Goal: Share content: Share content

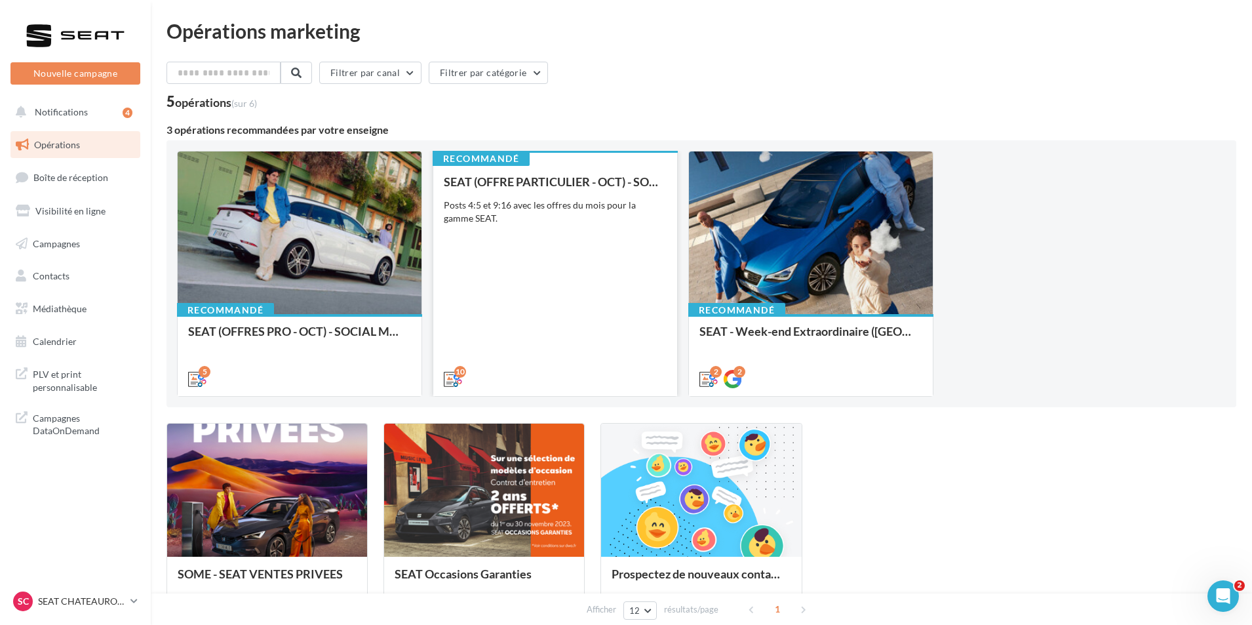
click at [556, 367] on div "10" at bounding box center [555, 377] width 244 height 37
click at [532, 193] on div "SEAT (OFFRE PARTICULIER - OCT) - SOCIAL MEDIA Posts 4:5 et 9:16 avec les offres…" at bounding box center [555, 279] width 223 height 209
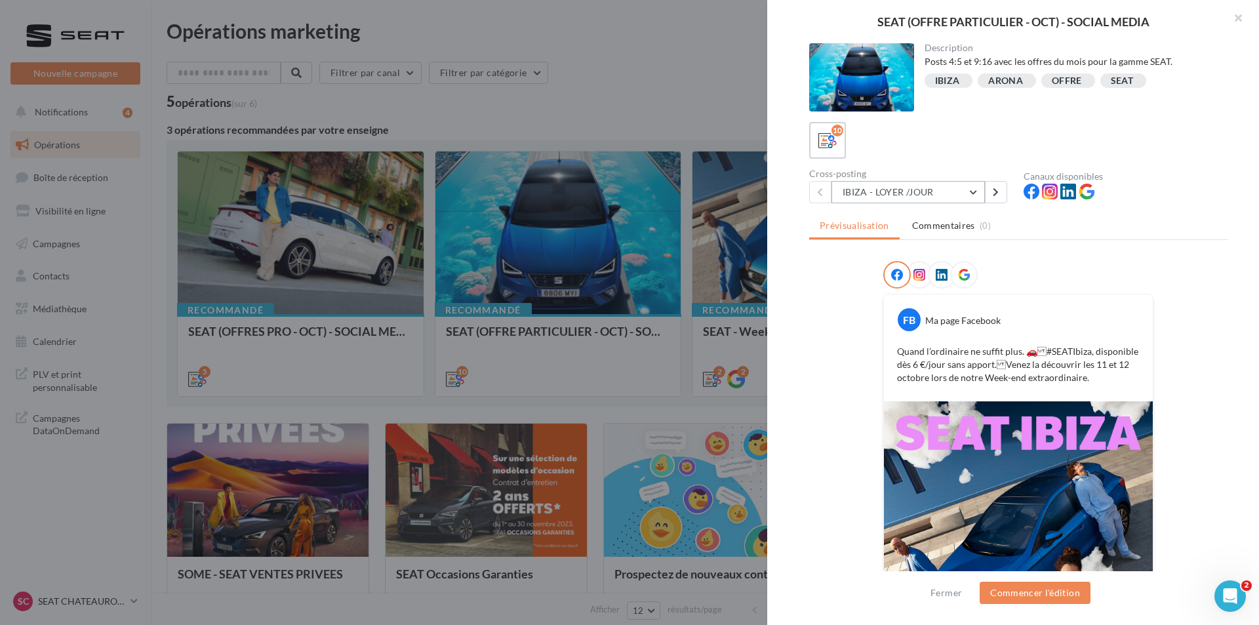
click at [955, 196] on button "IBIZA - LOYER /JOUR" at bounding box center [907, 192] width 153 height 22
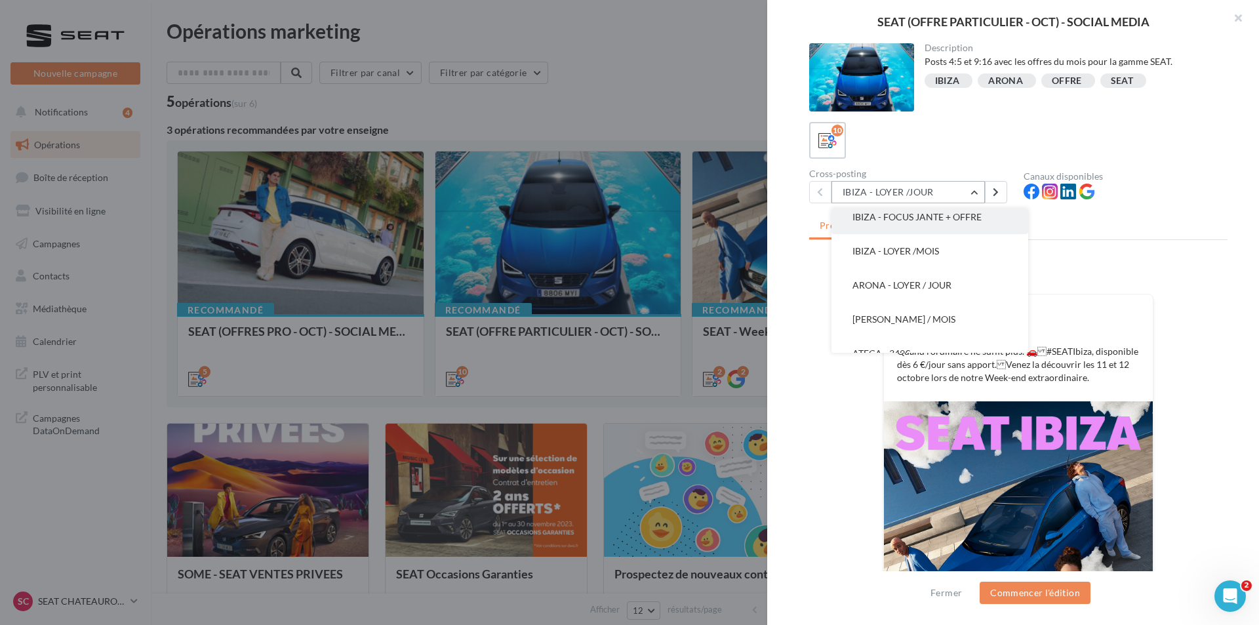
scroll to position [66, 0]
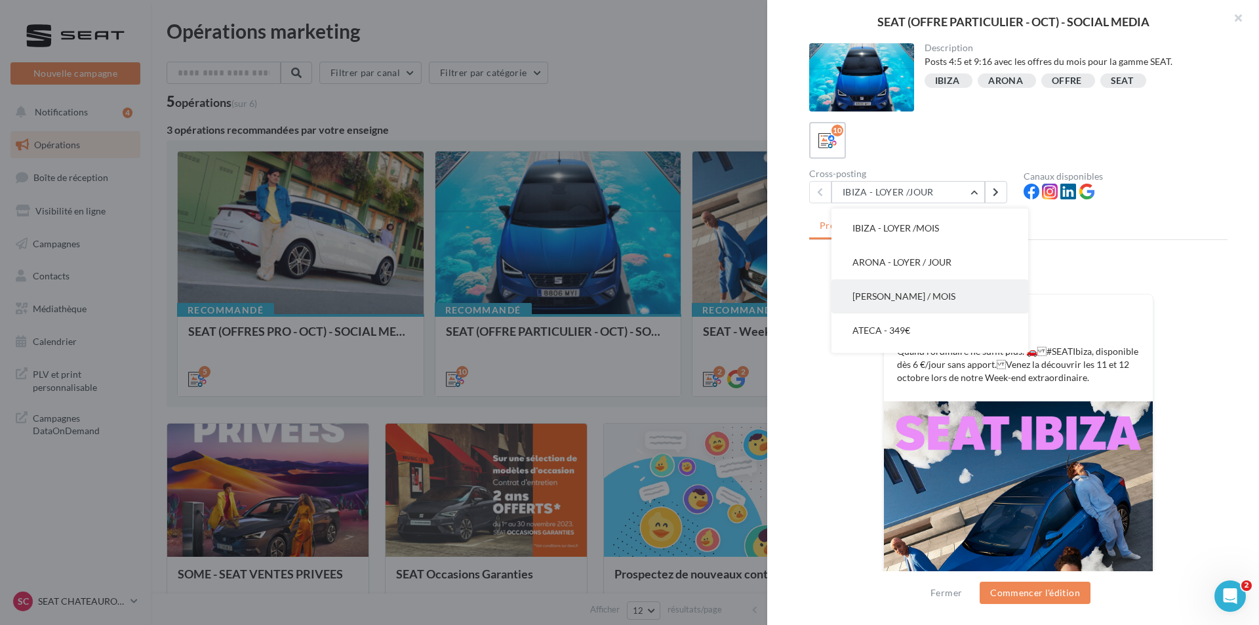
click at [924, 290] on button "[PERSON_NAME] / MOIS" at bounding box center [929, 296] width 197 height 34
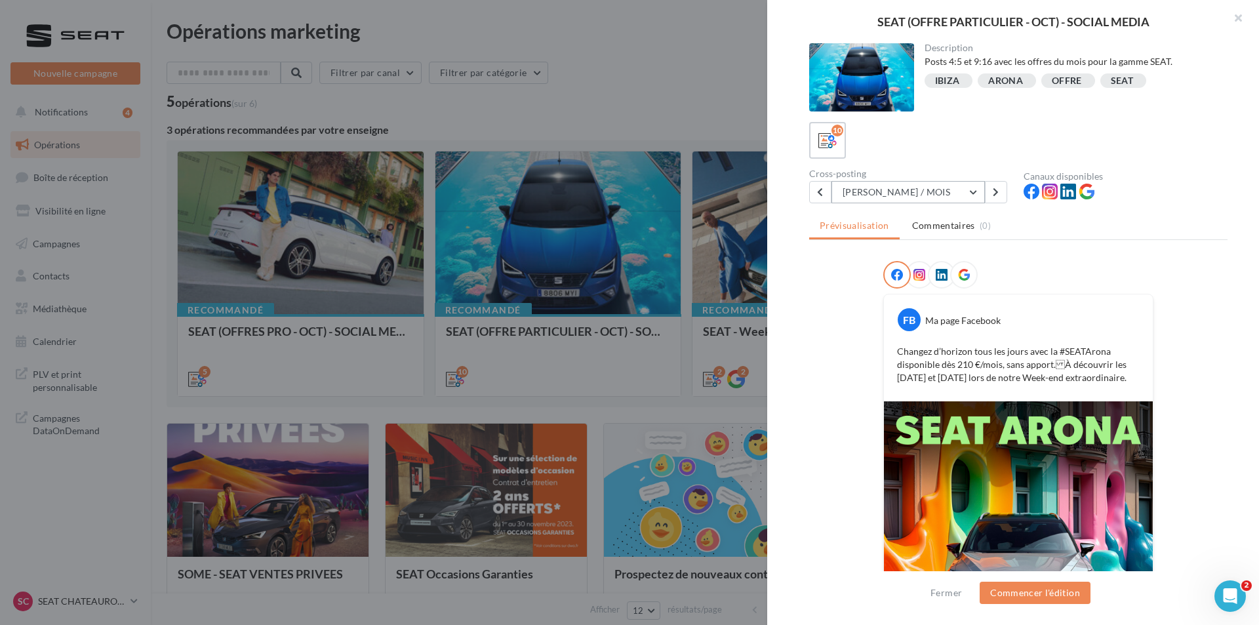
click at [938, 193] on button "[PERSON_NAME] / MOIS" at bounding box center [907, 192] width 153 height 22
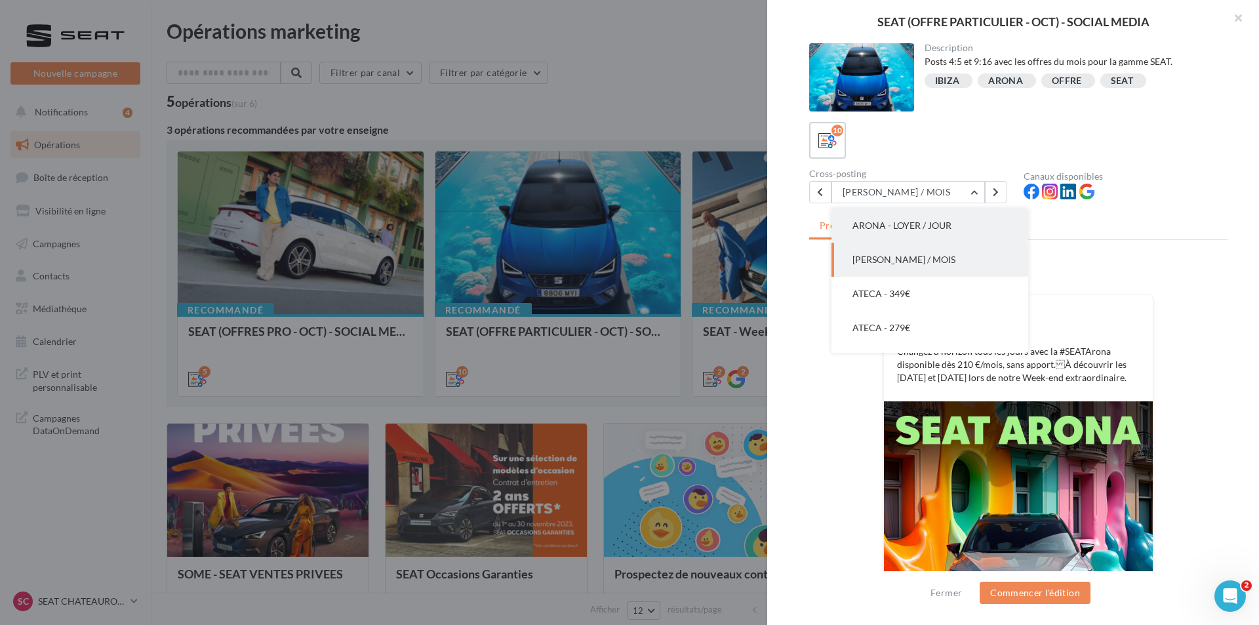
click at [928, 235] on button "ARONA - LOYER / JOUR" at bounding box center [929, 226] width 197 height 34
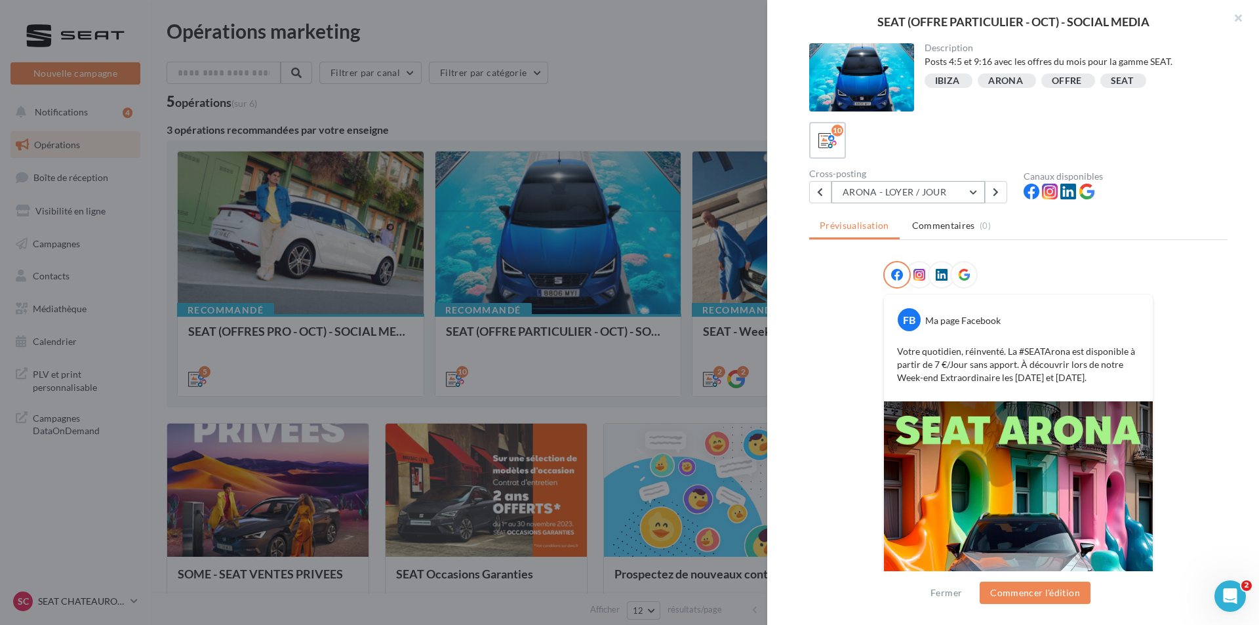
click at [918, 191] on button "ARONA - LOYER / JOUR" at bounding box center [907, 192] width 153 height 22
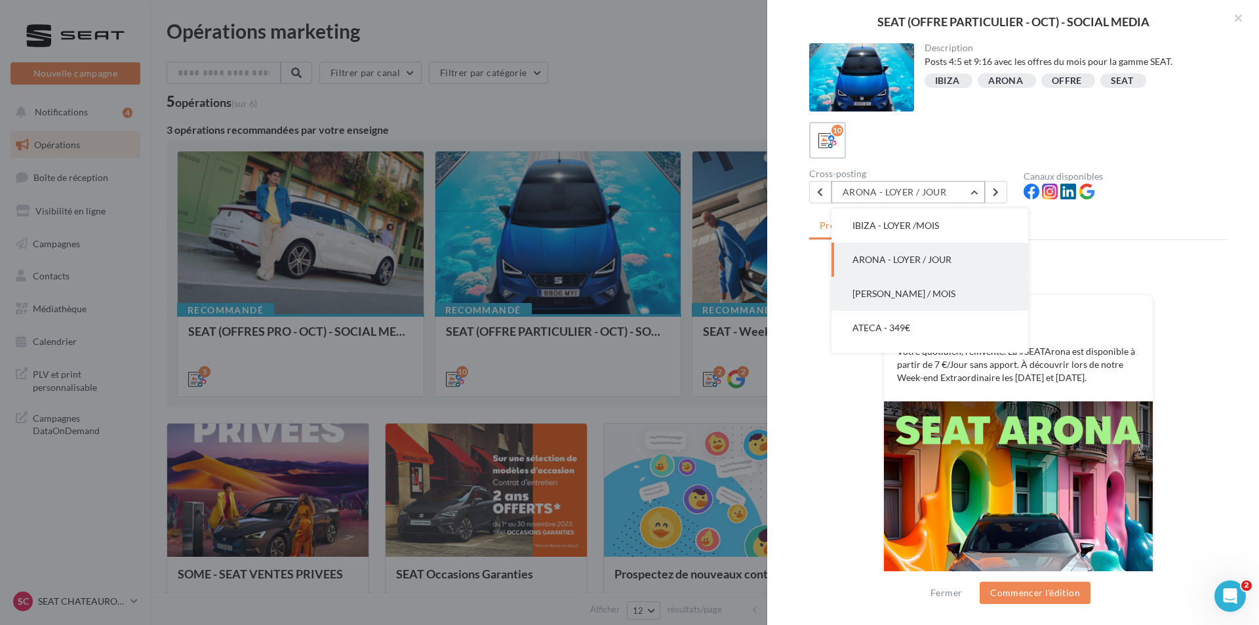
scroll to position [134, 0]
click at [944, 268] on button "ATECA - 349€" at bounding box center [929, 262] width 197 height 34
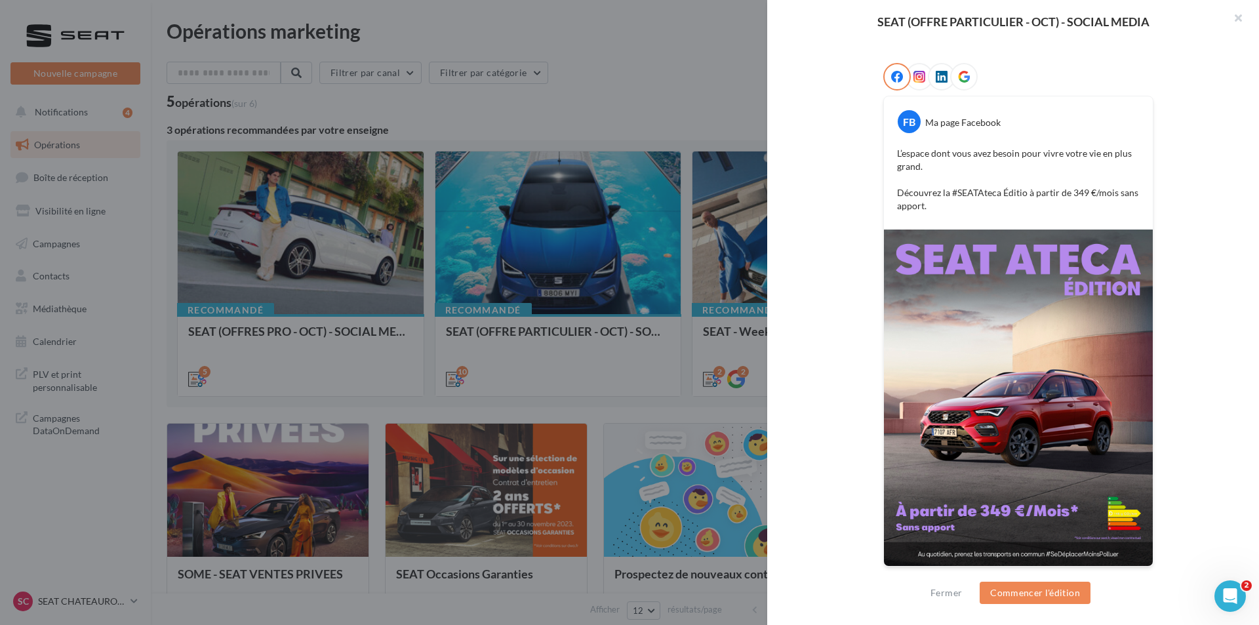
scroll to position [67, 0]
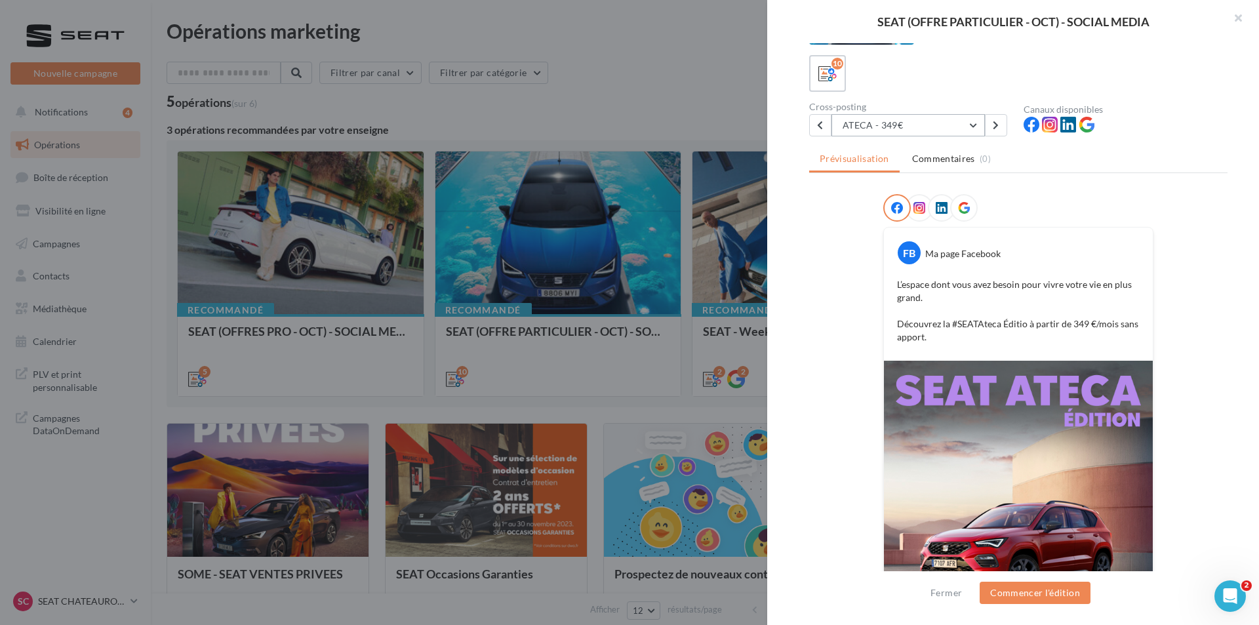
click at [938, 126] on button "ATECA - 349€" at bounding box center [907, 125] width 153 height 22
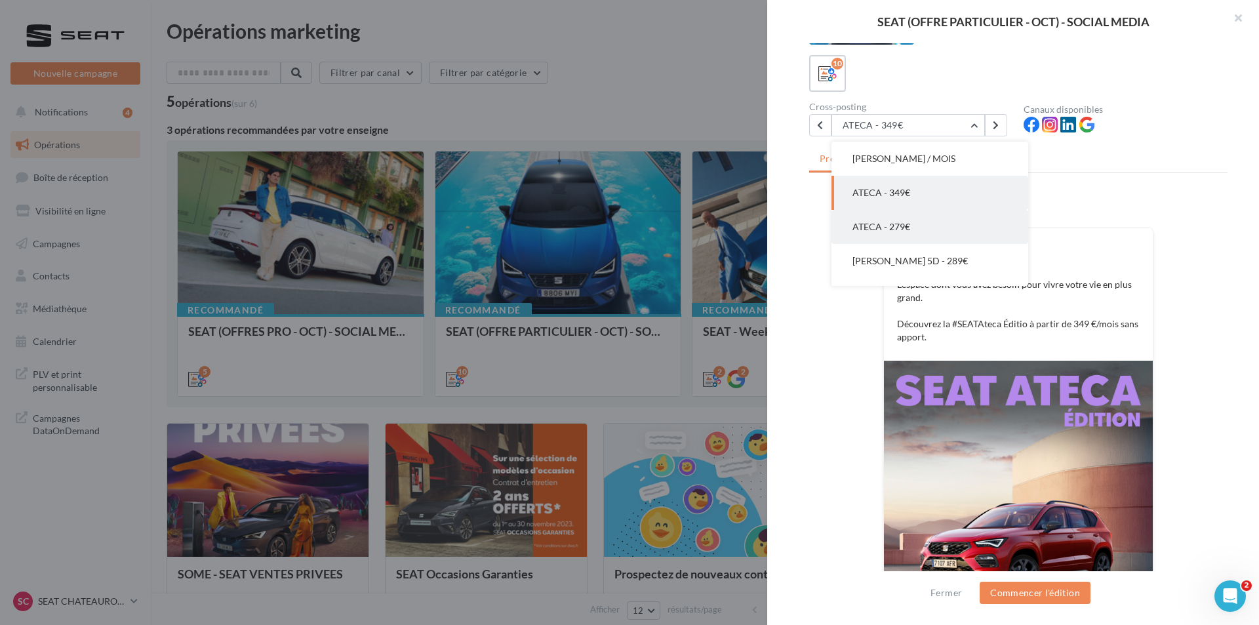
click at [909, 226] on button "ATECA - 279€" at bounding box center [929, 227] width 197 height 34
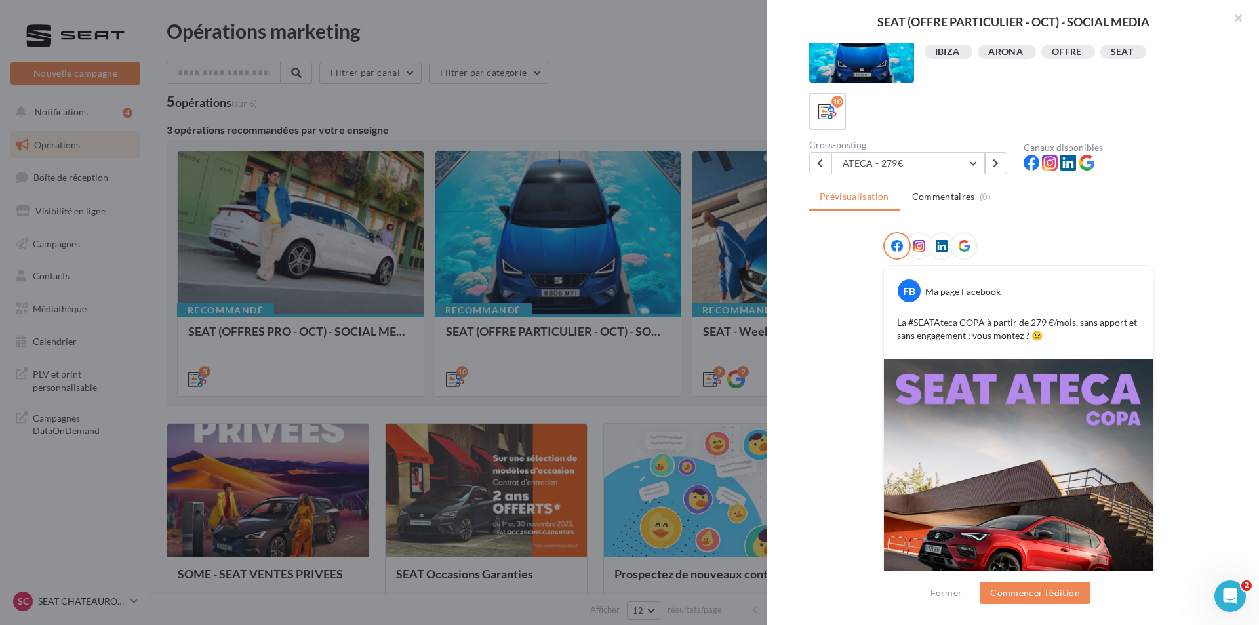
scroll to position [28, 0]
click at [921, 161] on button "ATECA - 279€" at bounding box center [907, 164] width 153 height 22
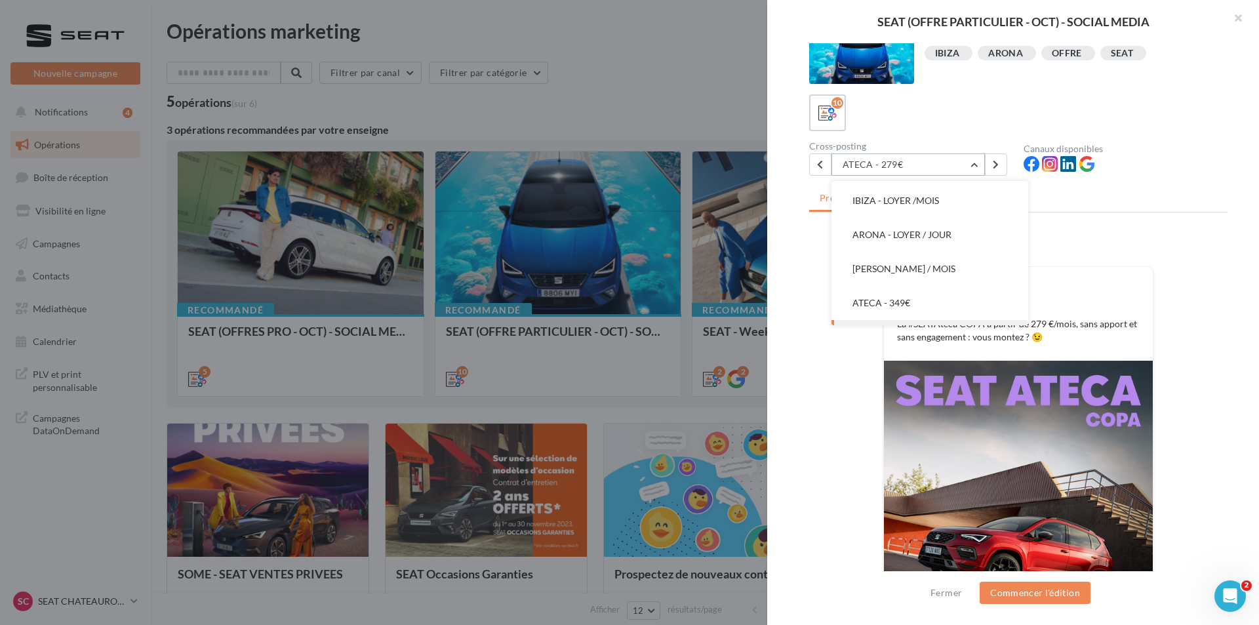
scroll to position [0, 0]
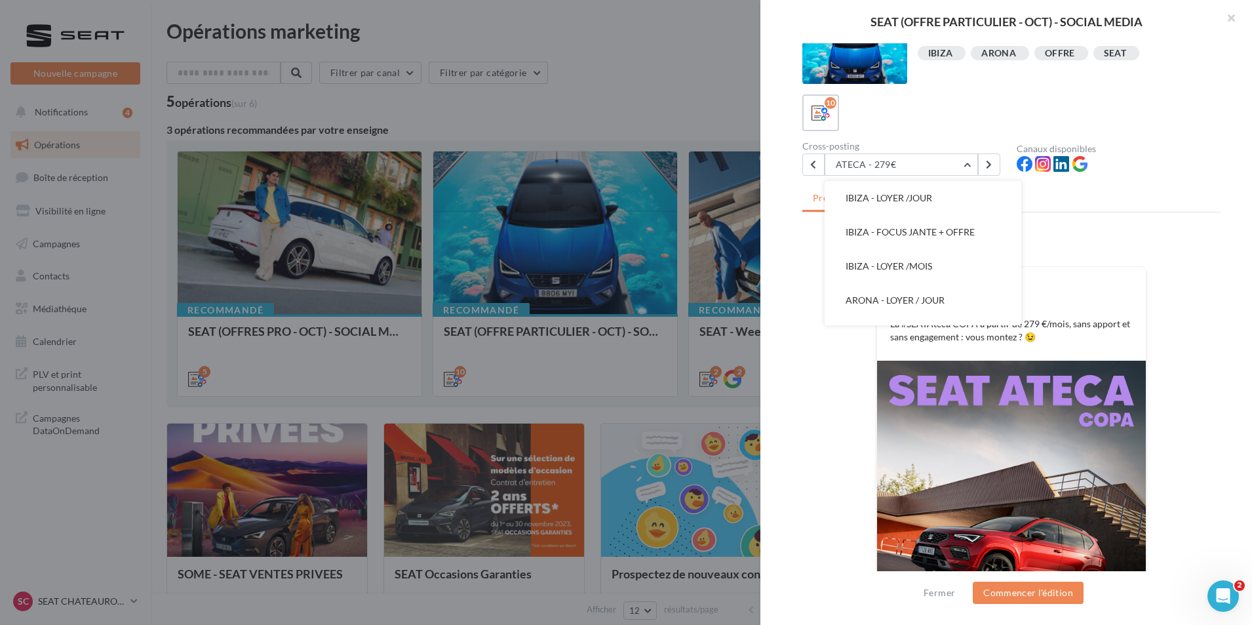
click at [685, 325] on div at bounding box center [626, 312] width 1252 height 625
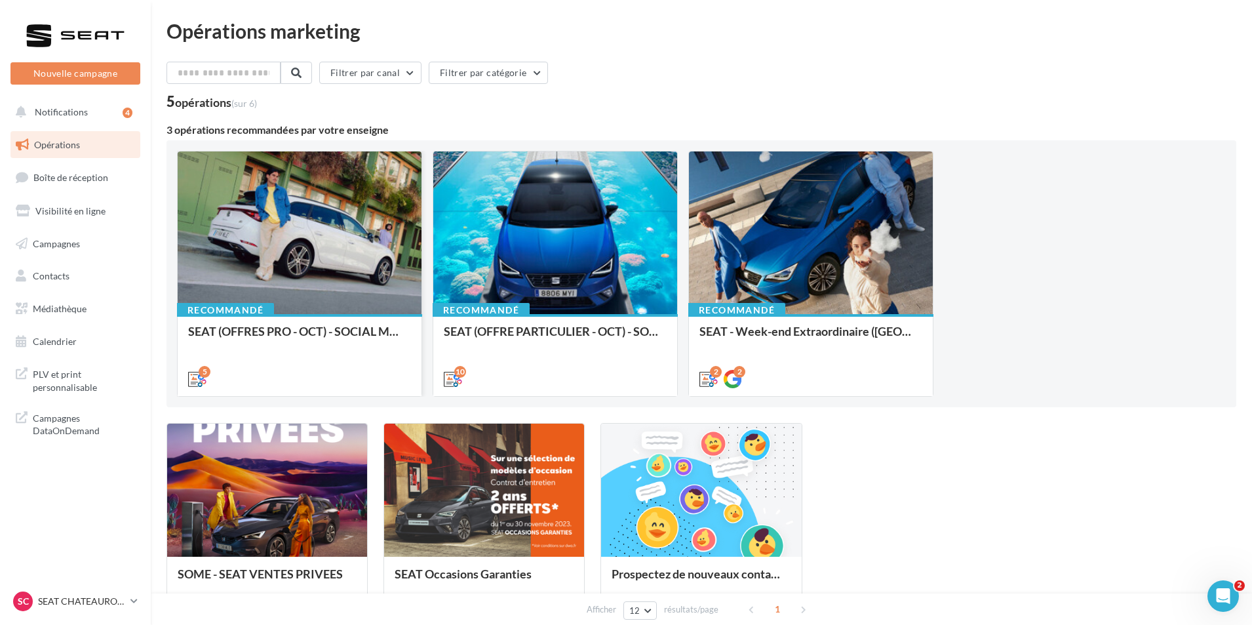
click at [271, 317] on div "Recommandé SEAT (OFFRES PRO - OCT) - SOCIAL MEDIA" at bounding box center [300, 354] width 244 height 81
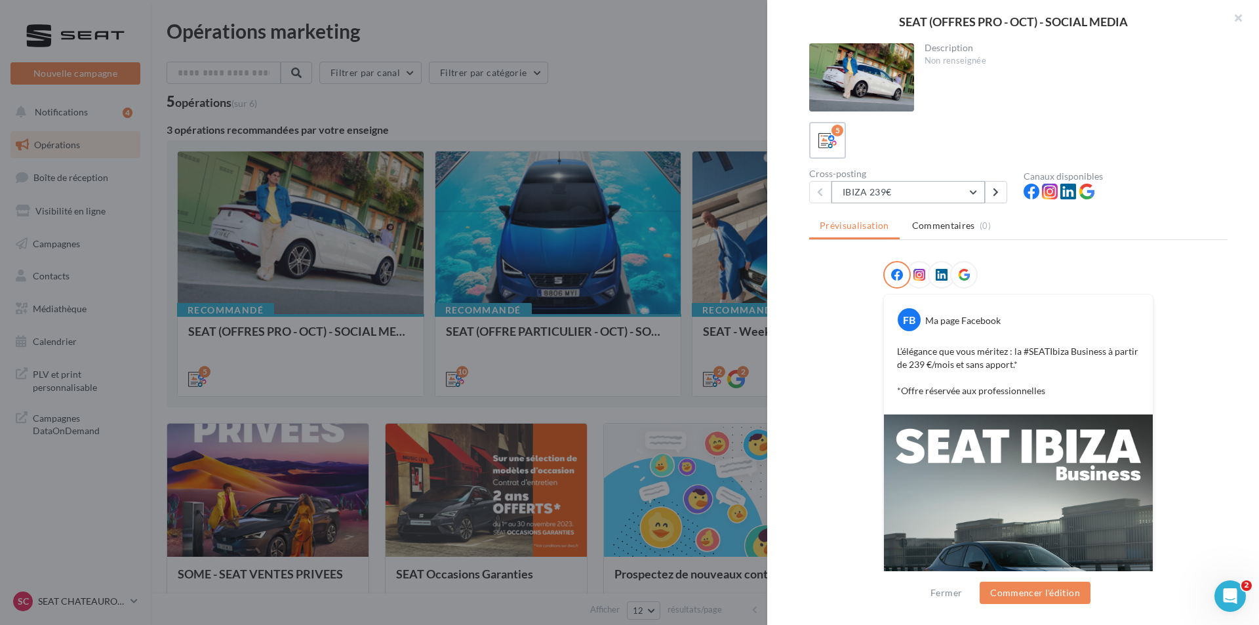
click at [884, 188] on button "IBIZA 239€" at bounding box center [907, 192] width 153 height 22
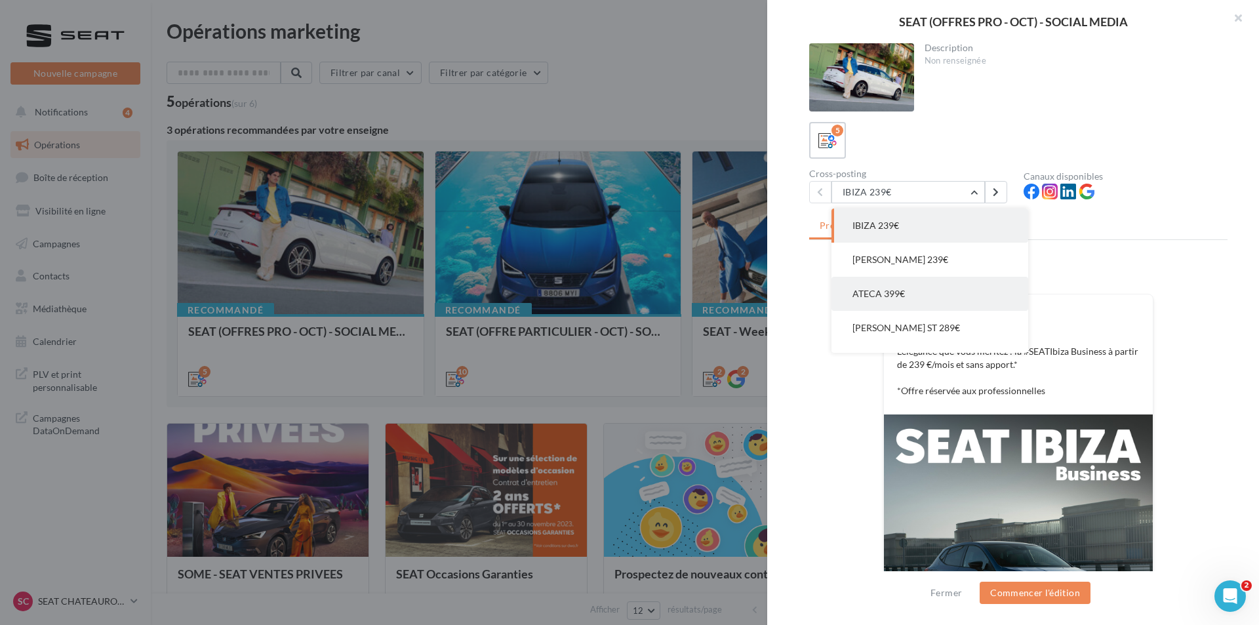
click at [903, 289] on span "ATECA 399€" at bounding box center [878, 293] width 52 height 11
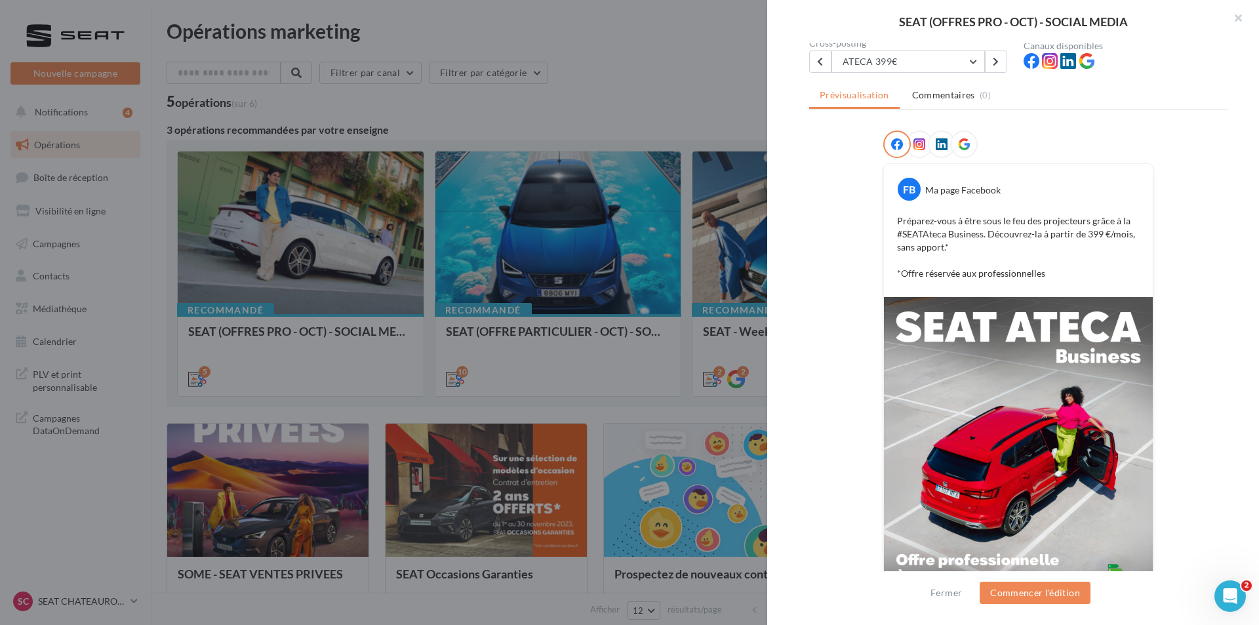
scroll to position [131, 0]
click at [946, 260] on p "Préparez-vous à être sous le feu des projecteurs grâce à la #SEATAteca Business…" at bounding box center [1018, 247] width 243 height 66
drag, startPoint x: 943, startPoint y: 232, endPoint x: 879, endPoint y: 220, distance: 65.3
click at [879, 220] on div "FB Ma page Facebook Préparez-vous à être sous le feu des projecteurs grâce à la…" at bounding box center [1018, 390] width 418 height 520
copy p "Préparez-vous à être sous le feu des projecteurs grâce à la #SEATAteca"
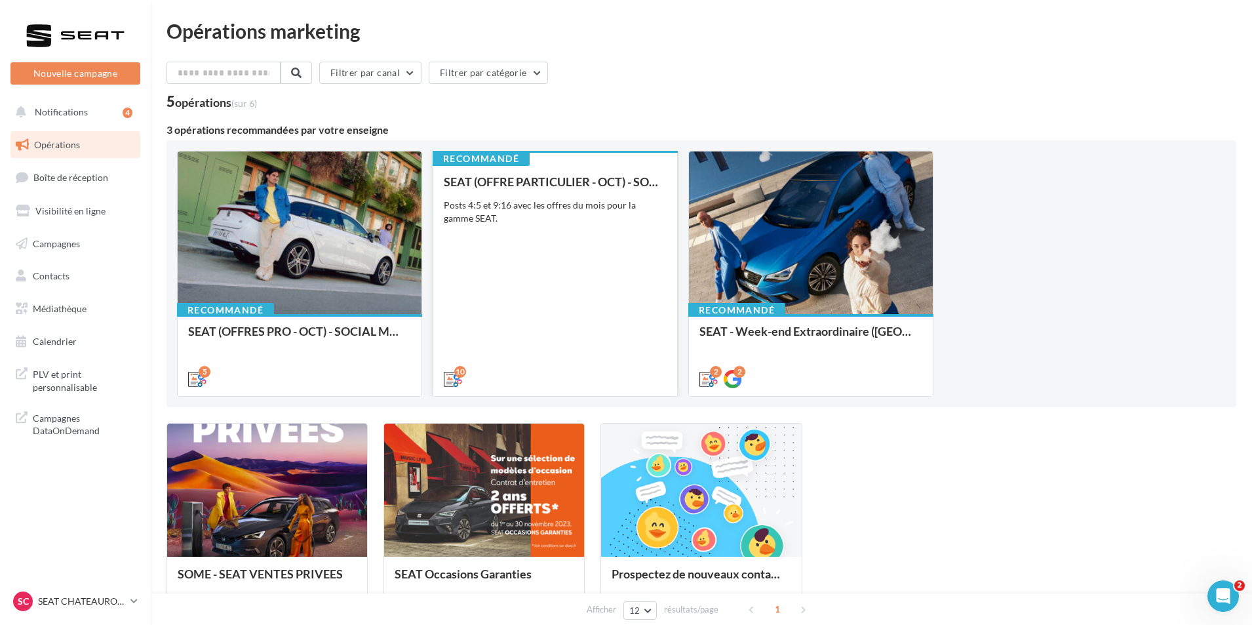
click at [616, 335] on div "SEAT (OFFRE PARTICULIER - OCT) - SOCIAL MEDIA Posts 4:5 et 9:16 avec les offres…" at bounding box center [555, 279] width 223 height 209
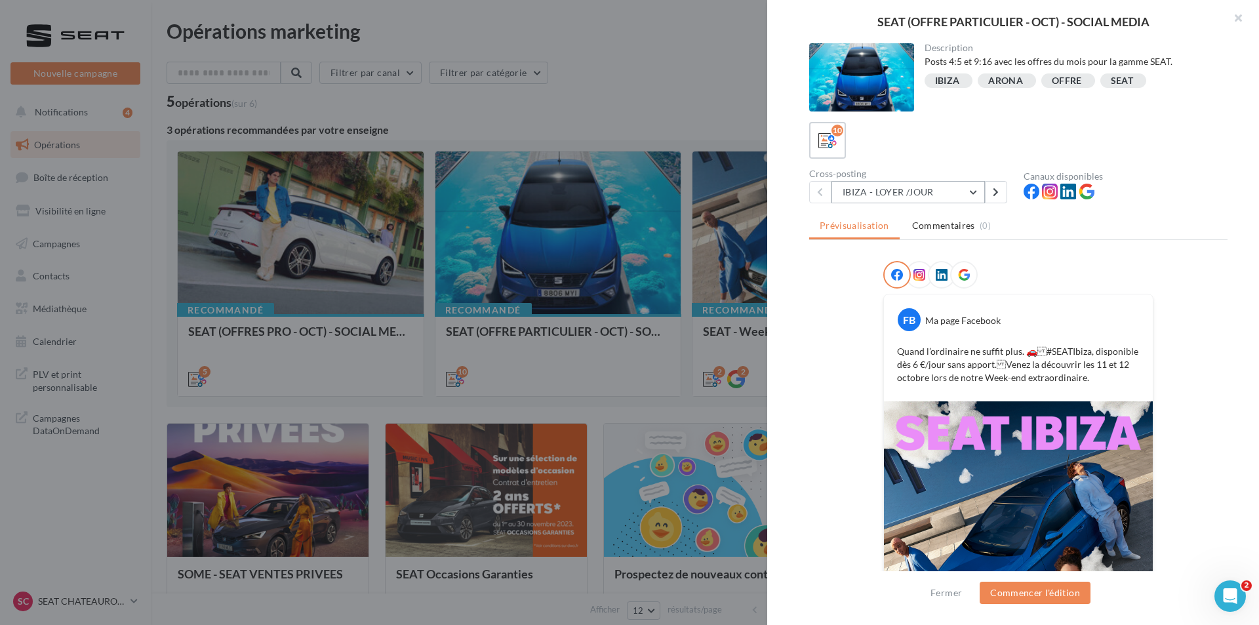
click at [880, 189] on button "IBIZA - LOYER /JOUR" at bounding box center [907, 192] width 153 height 22
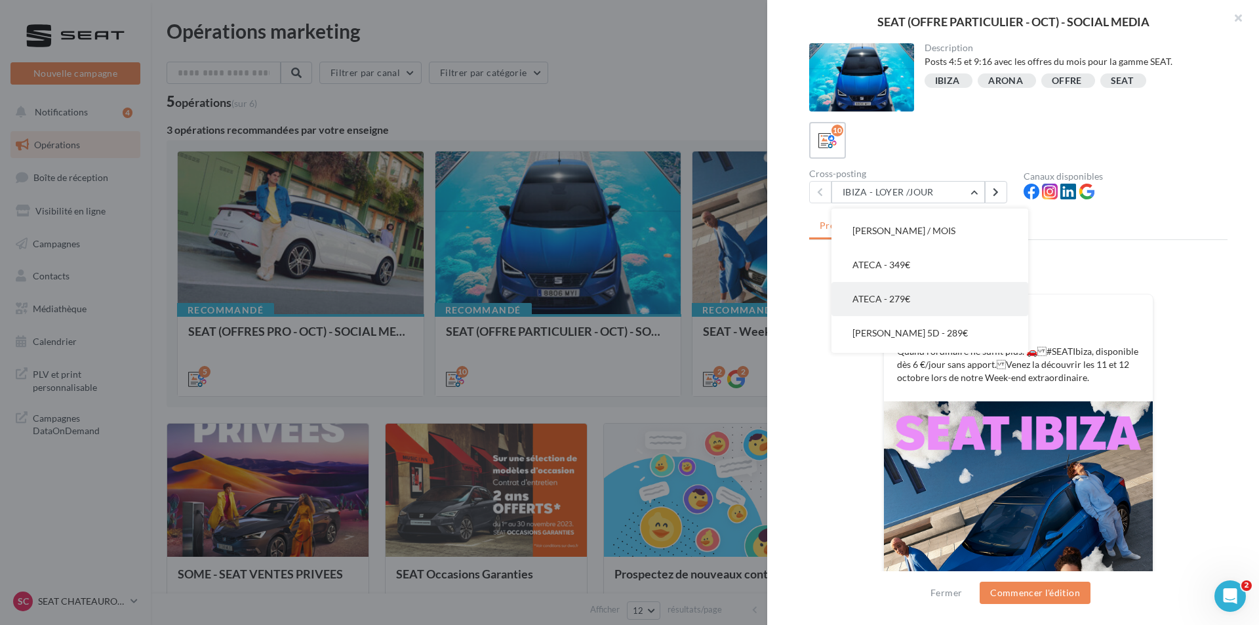
click at [929, 297] on button "ATECA - 279€" at bounding box center [929, 299] width 197 height 34
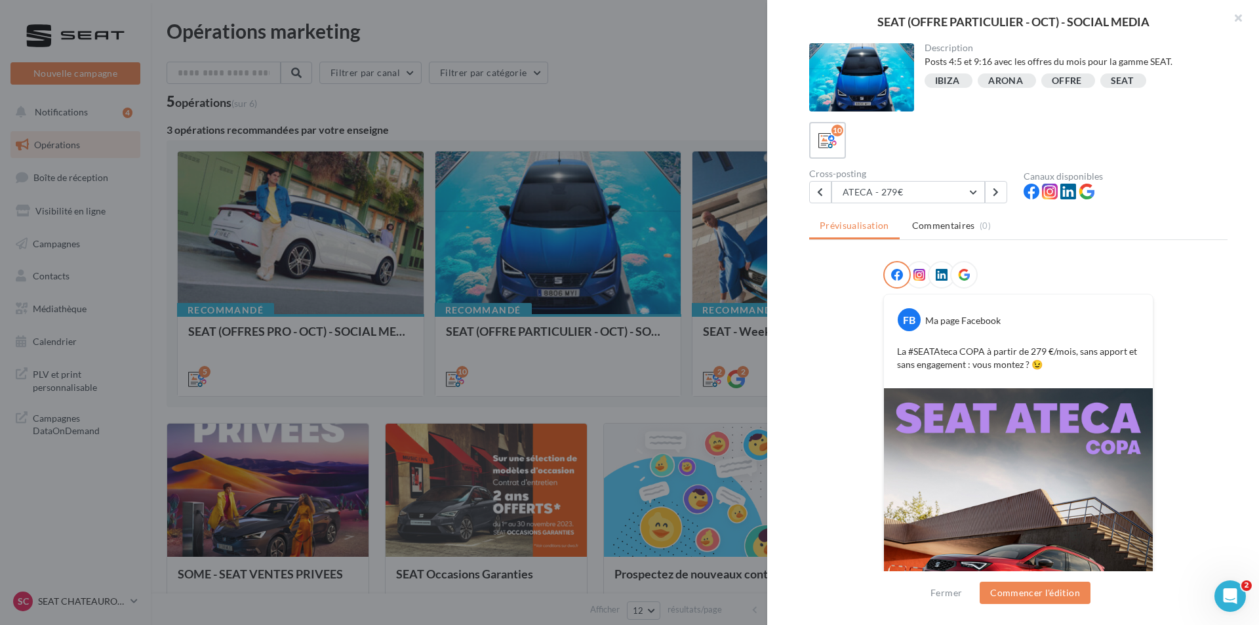
click at [936, 180] on div "Cross-posting ATECA - 279€ IBIZA - LOYER /JOUR IBIZA - FOCUS JANTE + OFFRE IBIZ…" at bounding box center [916, 186] width 214 height 34
click at [938, 195] on button "ATECA - 279€" at bounding box center [907, 192] width 153 height 22
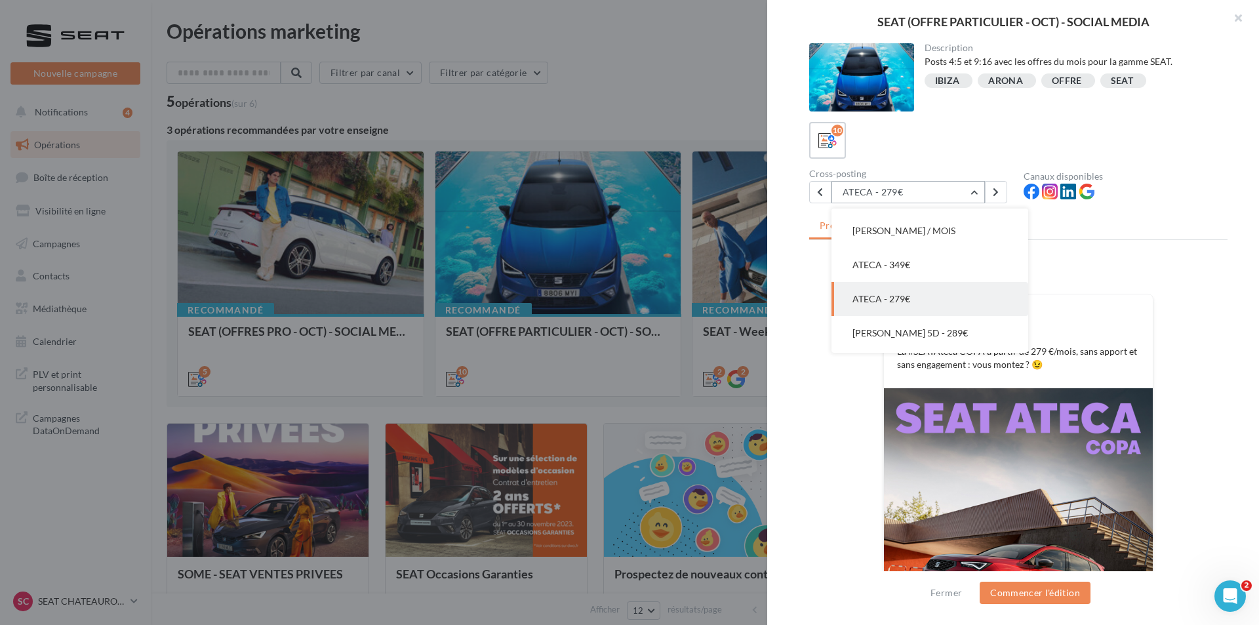
scroll to position [170, 0]
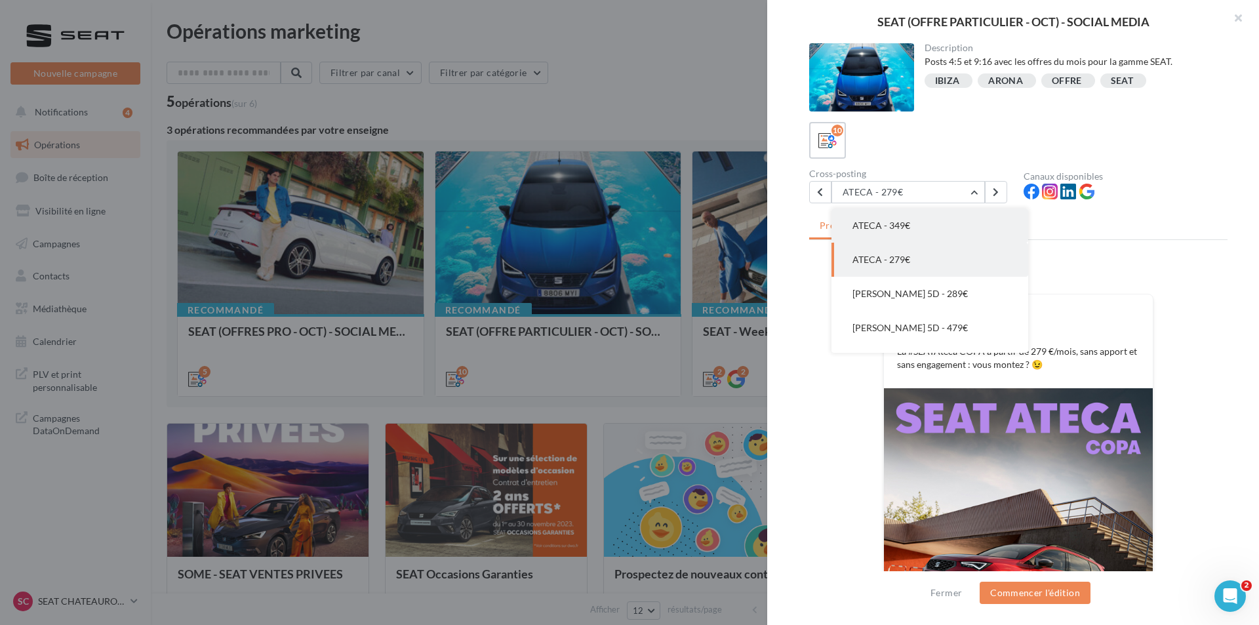
click at [925, 227] on button "ATECA - 349€" at bounding box center [929, 226] width 197 height 34
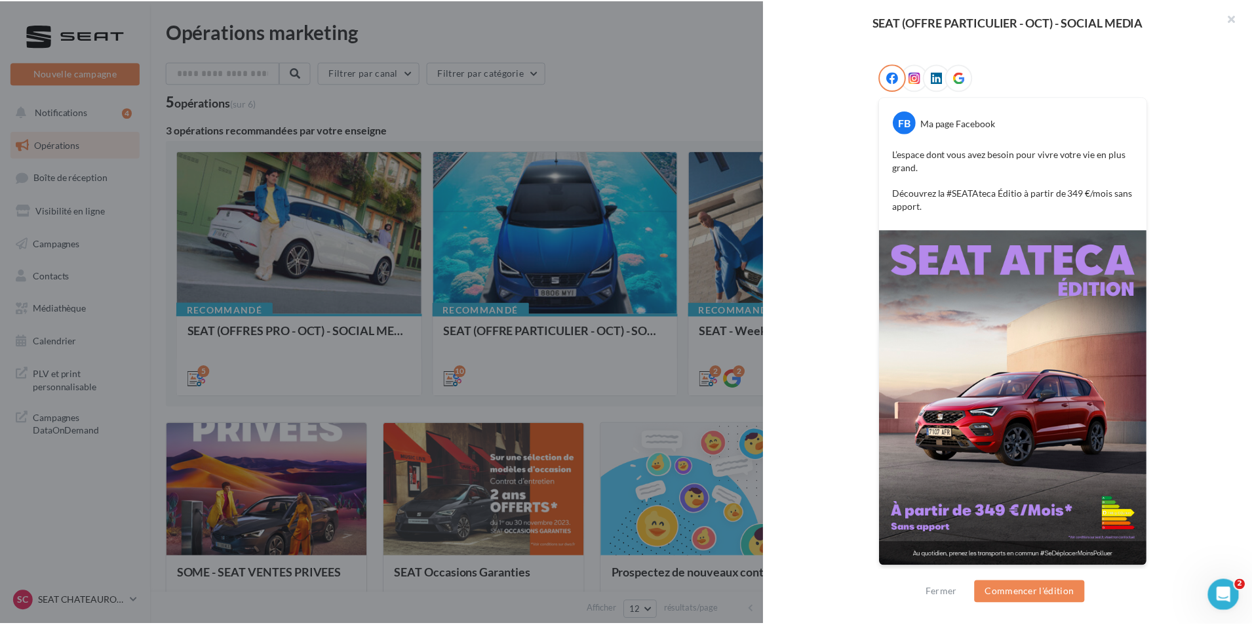
scroll to position [198, 0]
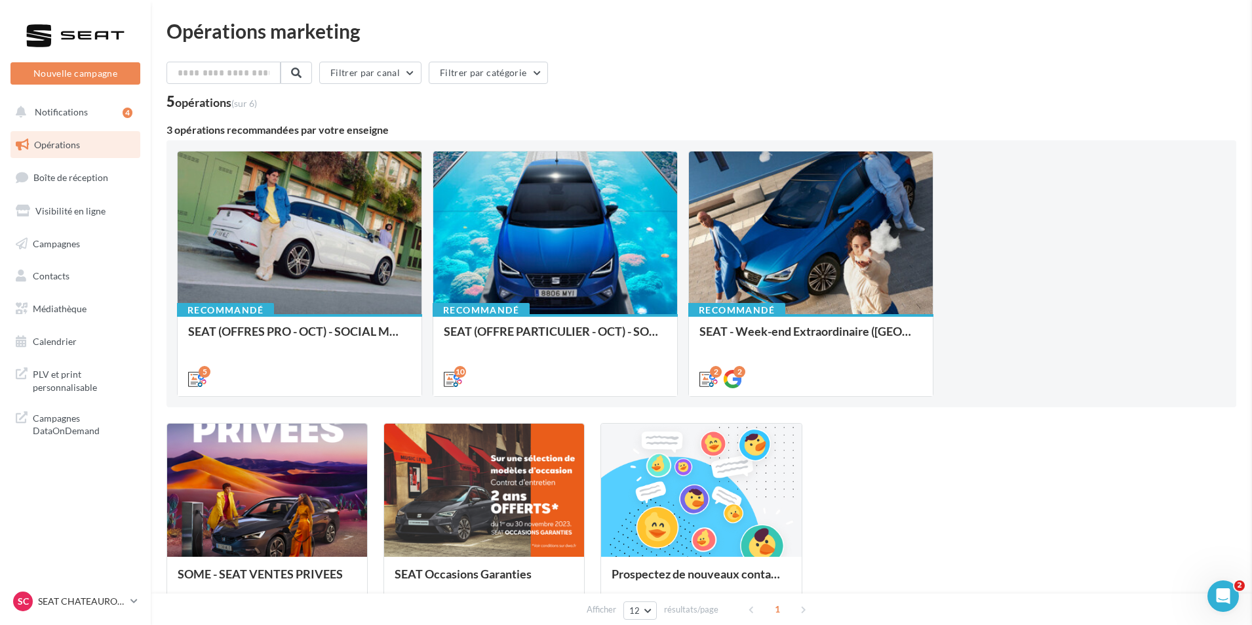
click at [94, 600] on p "SEAT CHATEAUROUX" at bounding box center [81, 601] width 87 height 13
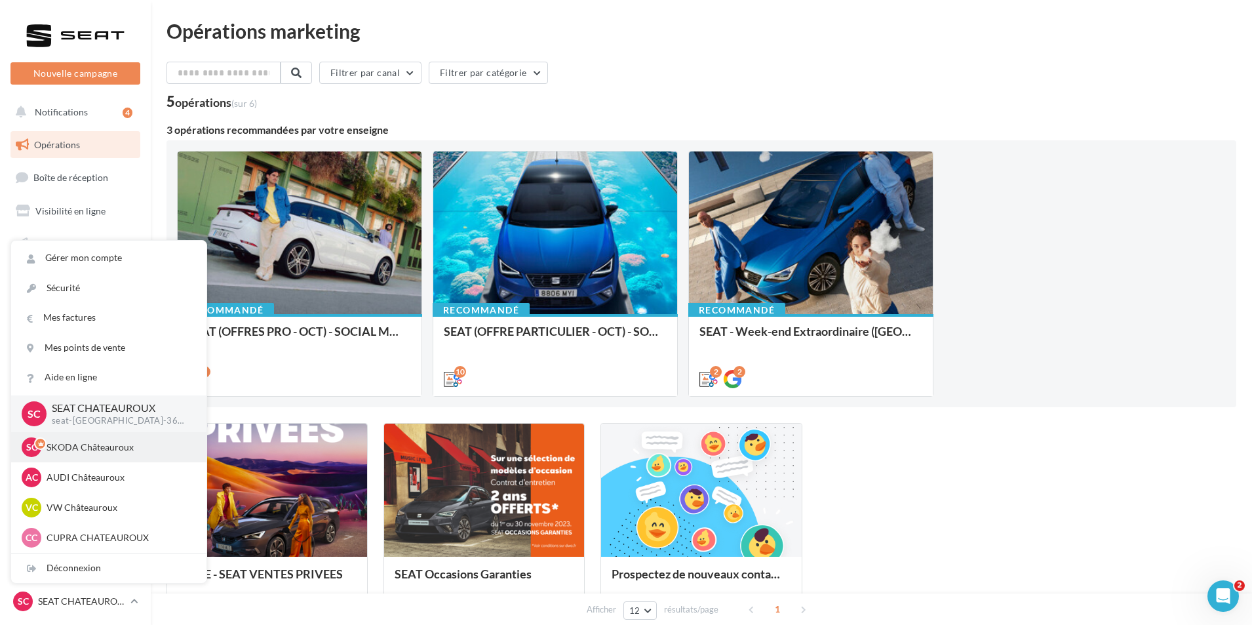
click at [122, 449] on p "SKODA Châteauroux" at bounding box center [119, 447] width 144 height 13
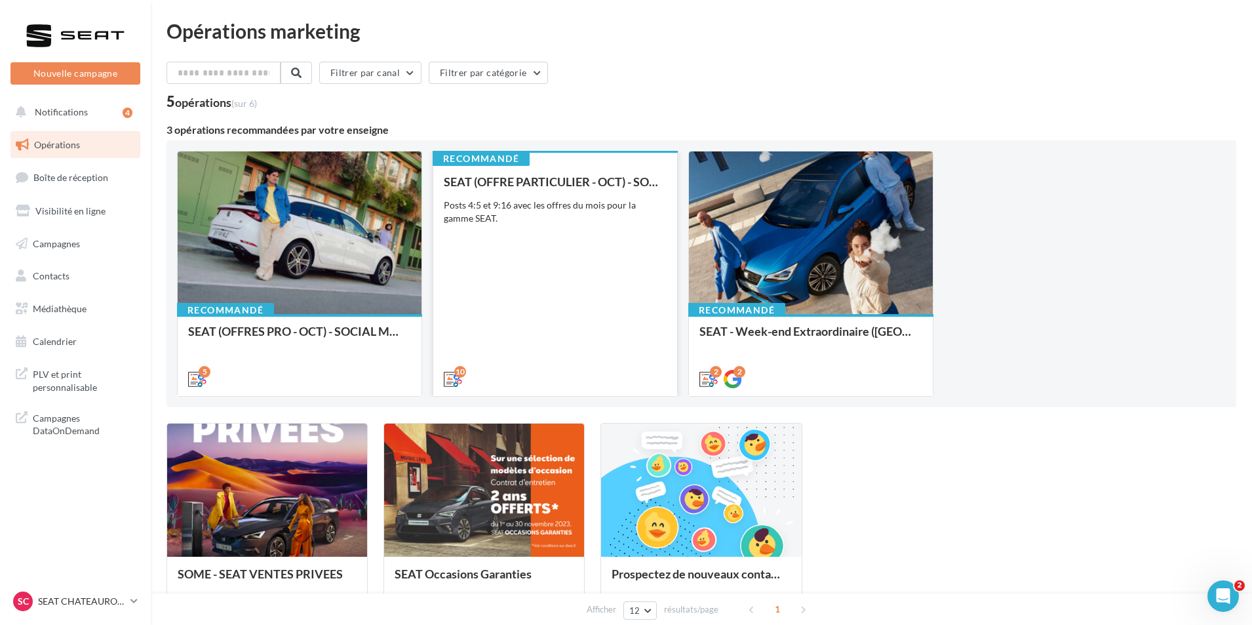
click at [589, 288] on div "SEAT (OFFRE PARTICULIER - OCT) - SOCIAL MEDIA Posts 4:5 et 9:16 avec les offres…" at bounding box center [555, 279] width 223 height 209
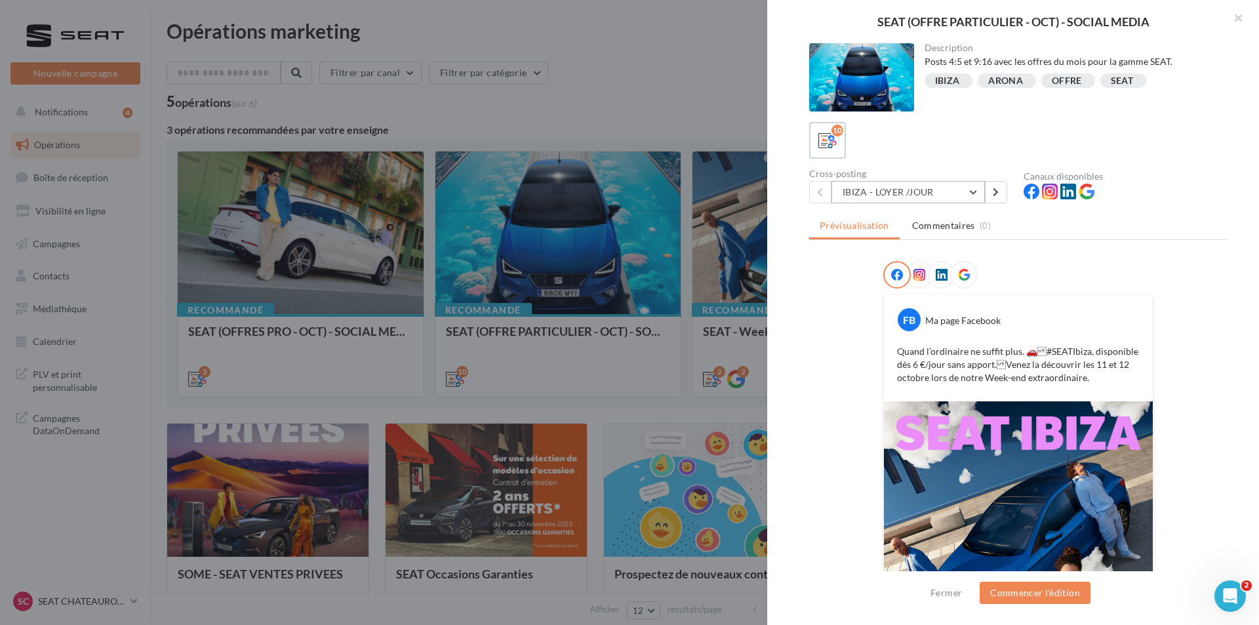
click at [950, 192] on button "IBIZA - LOYER /JOUR" at bounding box center [907, 192] width 153 height 22
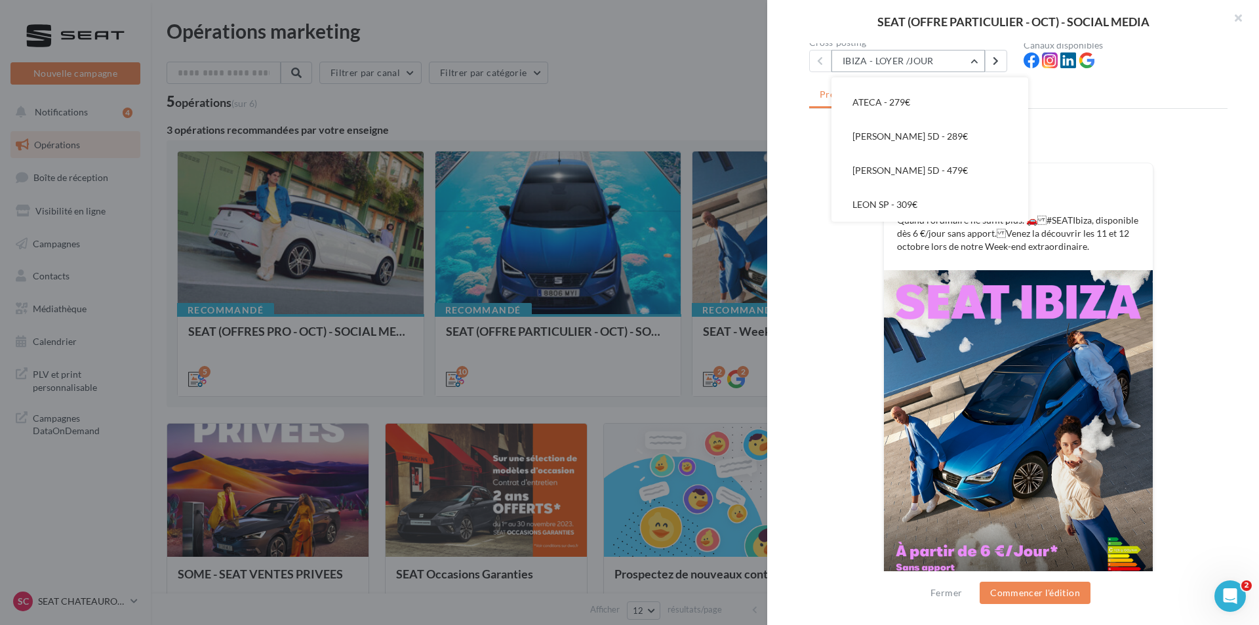
scroll to position [66, 0]
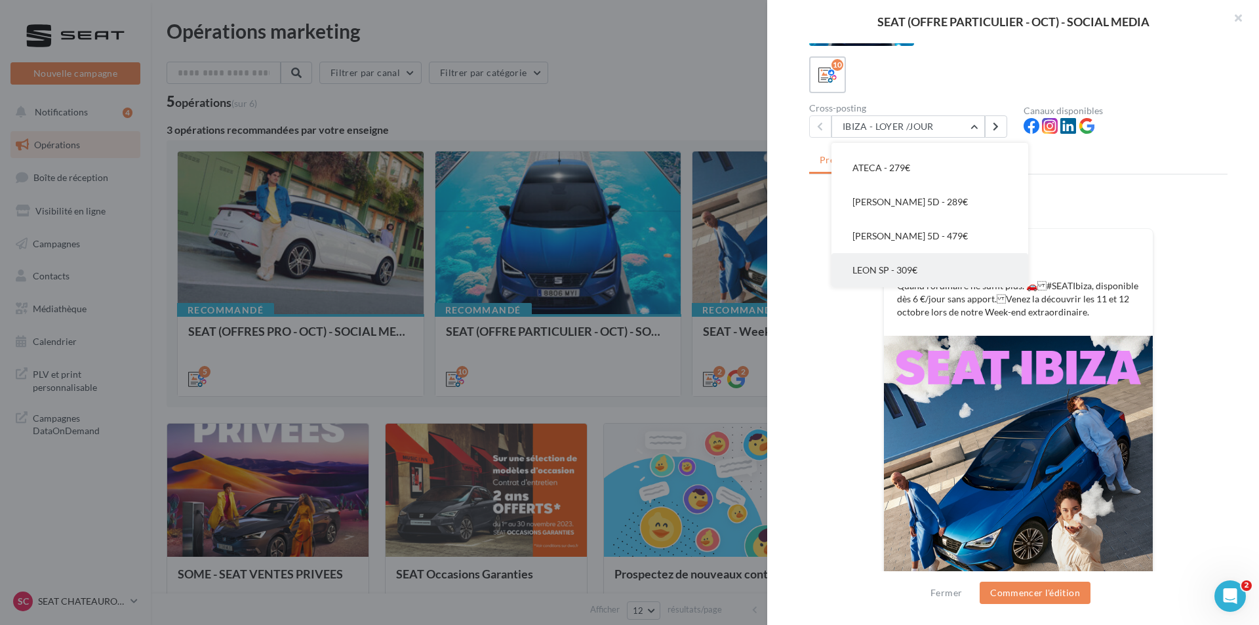
click at [929, 268] on button "LEON SP - 309€" at bounding box center [929, 270] width 197 height 34
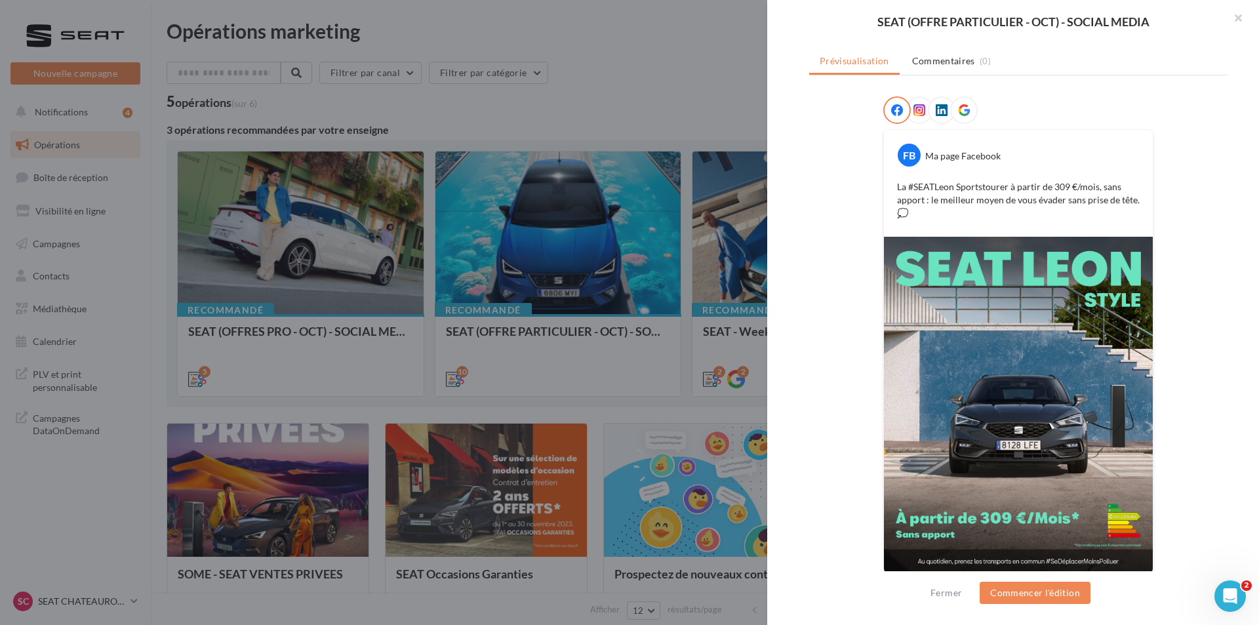
scroll to position [172, 0]
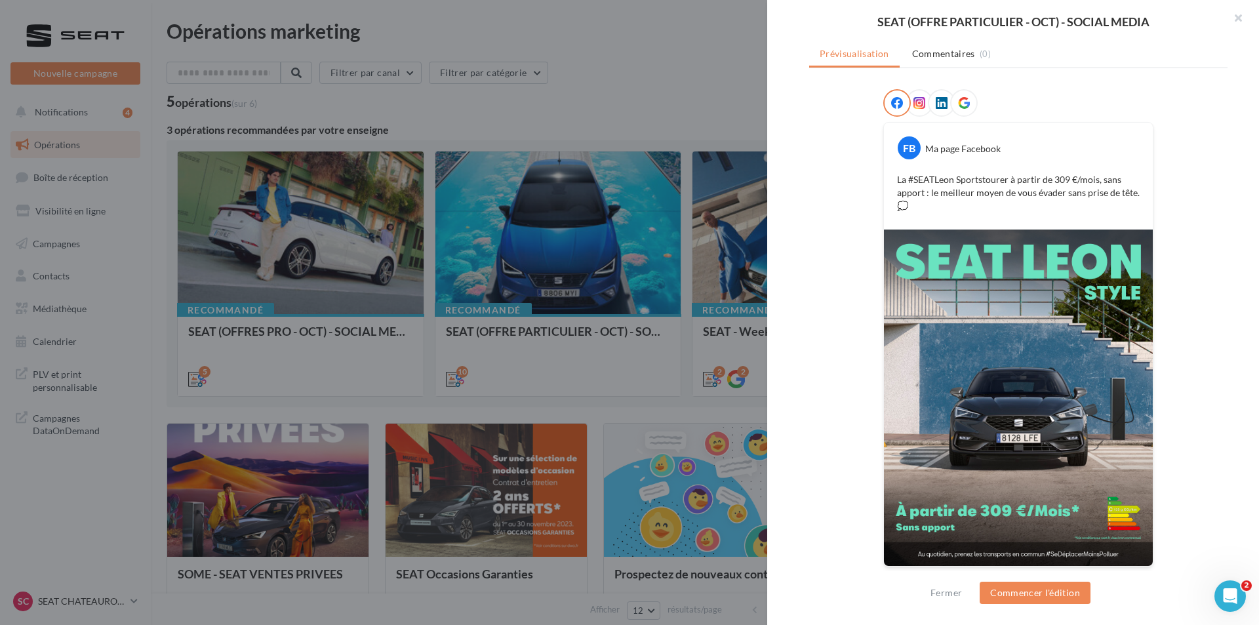
click at [925, 183] on p "La #SEATLeon Sportstourer à partir de 309 €/mois, sans apport : le meilleur moy…" at bounding box center [1018, 192] width 243 height 39
drag, startPoint x: 895, startPoint y: 179, endPoint x: 1138, endPoint y: 205, distance: 244.6
click at [1138, 205] on div "La #SEATLeon Sportstourer à partir de 309 €/mois, sans apport : le meilleur moy…" at bounding box center [1018, 193] width 262 height 46
copy p "La #SEATLeon Sportstourer à partir de 309 €/mois, sans apport : le meilleur moy…"
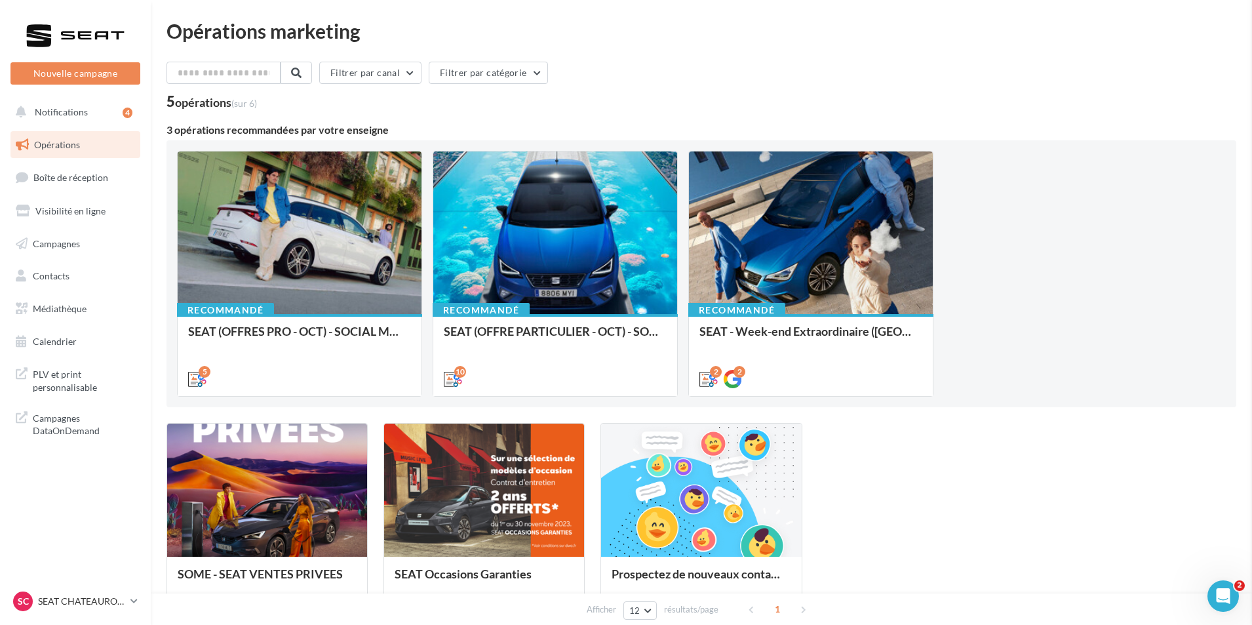
click at [282, 270] on div at bounding box center [300, 233] width 244 height 164
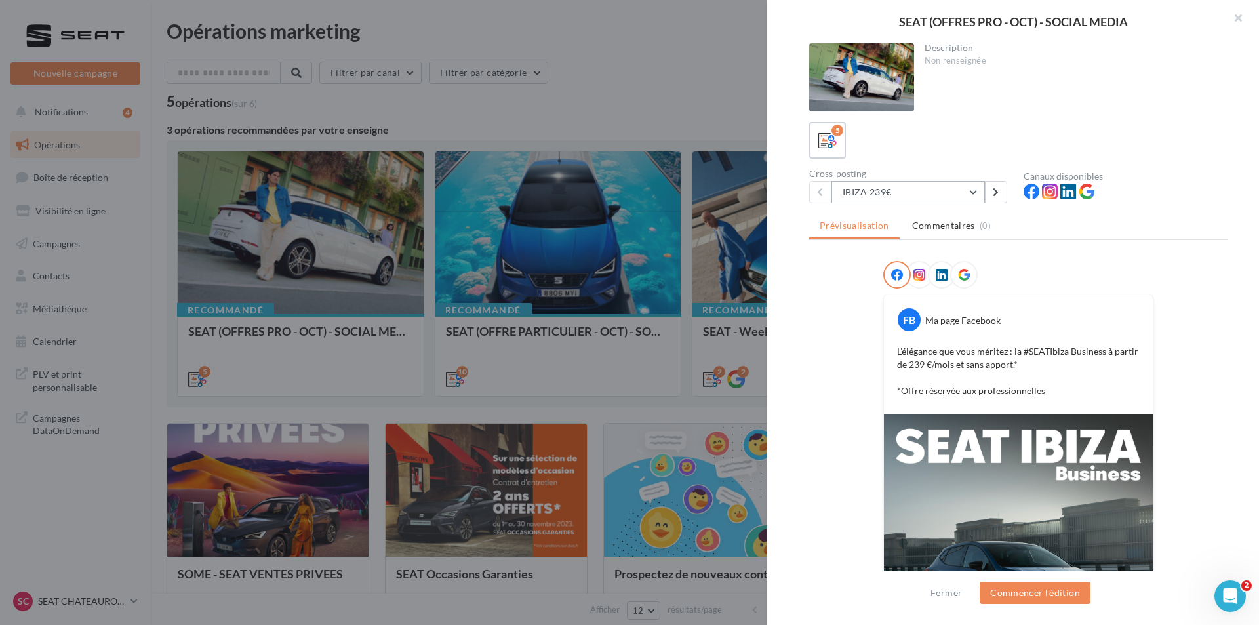
click at [911, 192] on button "IBIZA 239€" at bounding box center [907, 192] width 153 height 22
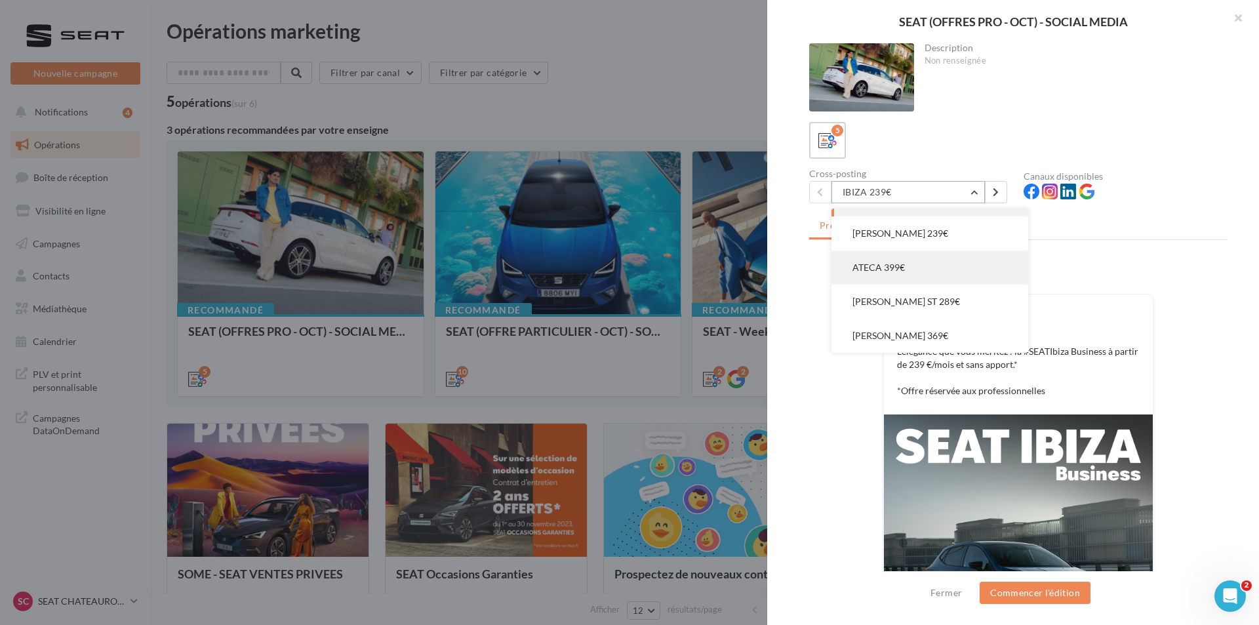
scroll to position [66, 0]
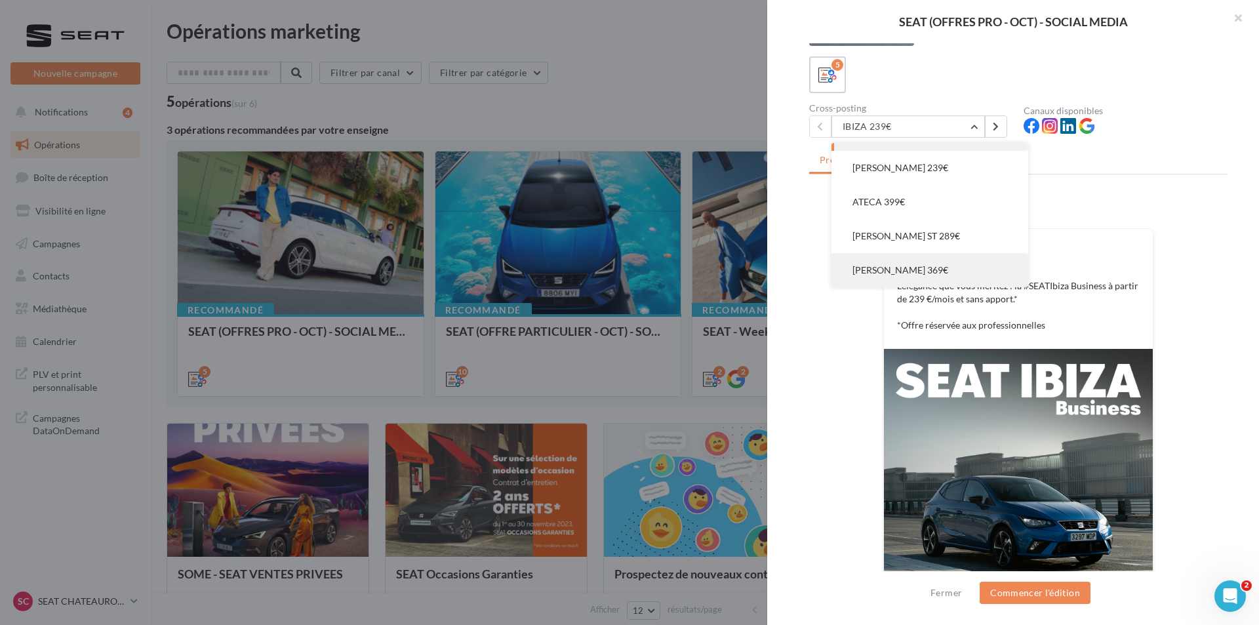
click at [915, 270] on span "[PERSON_NAME] 369€" at bounding box center [900, 269] width 96 height 11
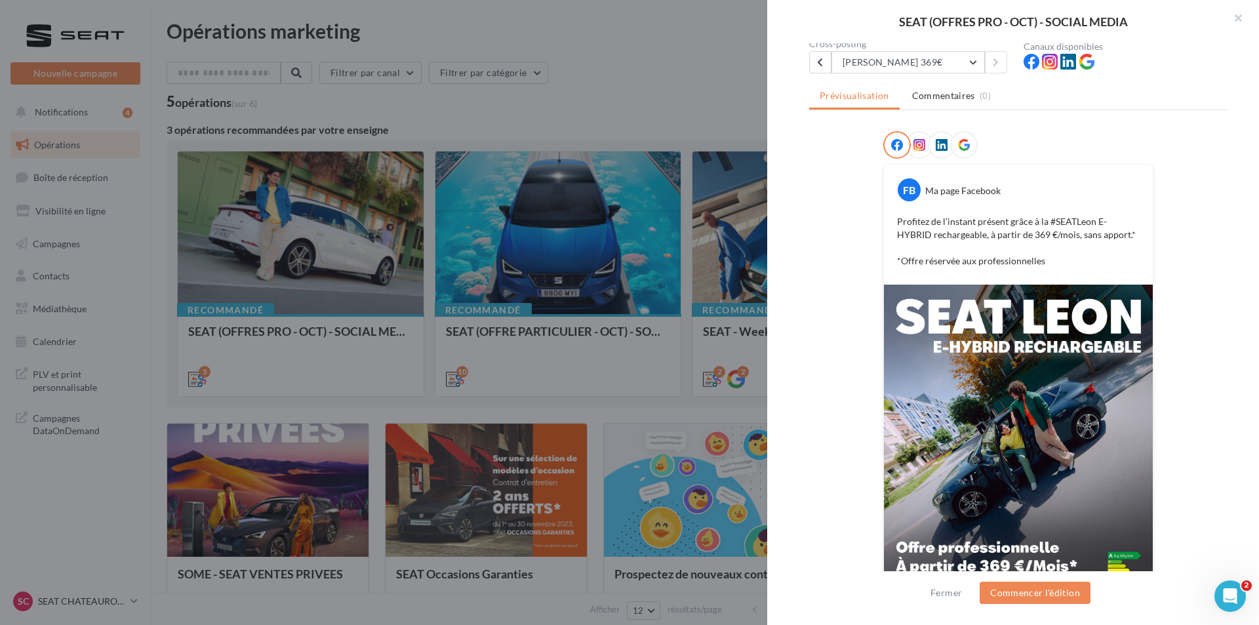
scroll to position [131, 0]
click at [927, 58] on button "[PERSON_NAME] 369€" at bounding box center [907, 61] width 153 height 22
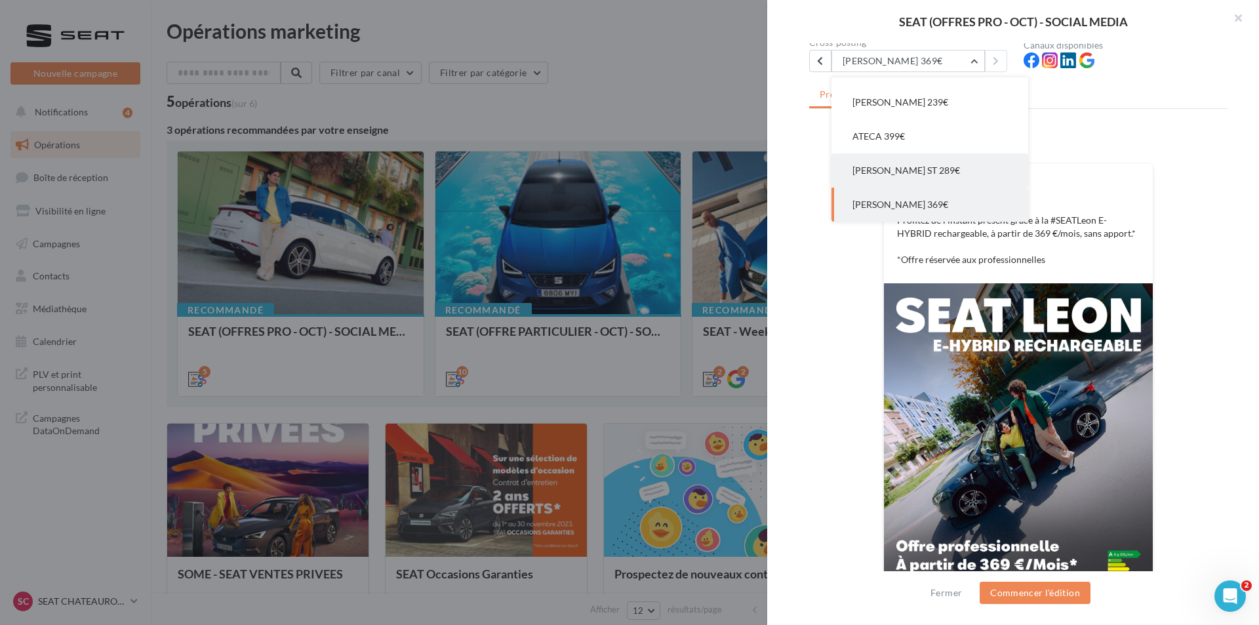
click at [892, 180] on button "[PERSON_NAME] ST 289€" at bounding box center [929, 170] width 197 height 34
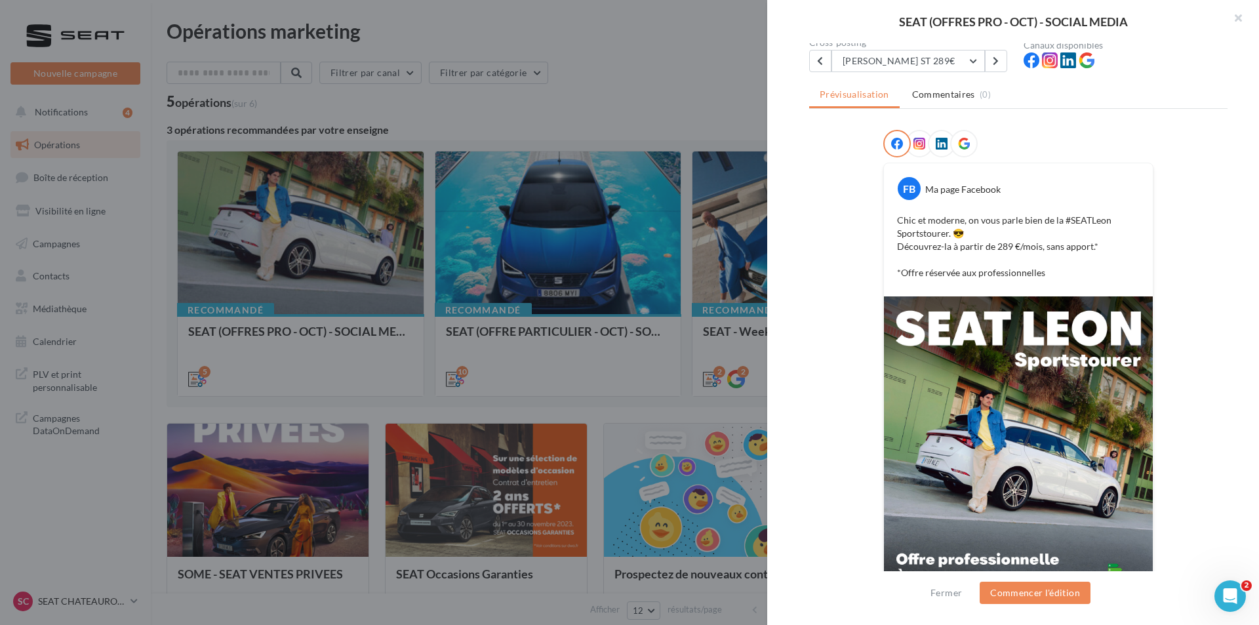
click at [923, 280] on div "Chic et moderne, on vous parle bien de la #SEATLeon Sportstourer. 😎 Découvrez-l…" at bounding box center [1018, 246] width 262 height 72
click at [185, 565] on div at bounding box center [629, 312] width 1259 height 625
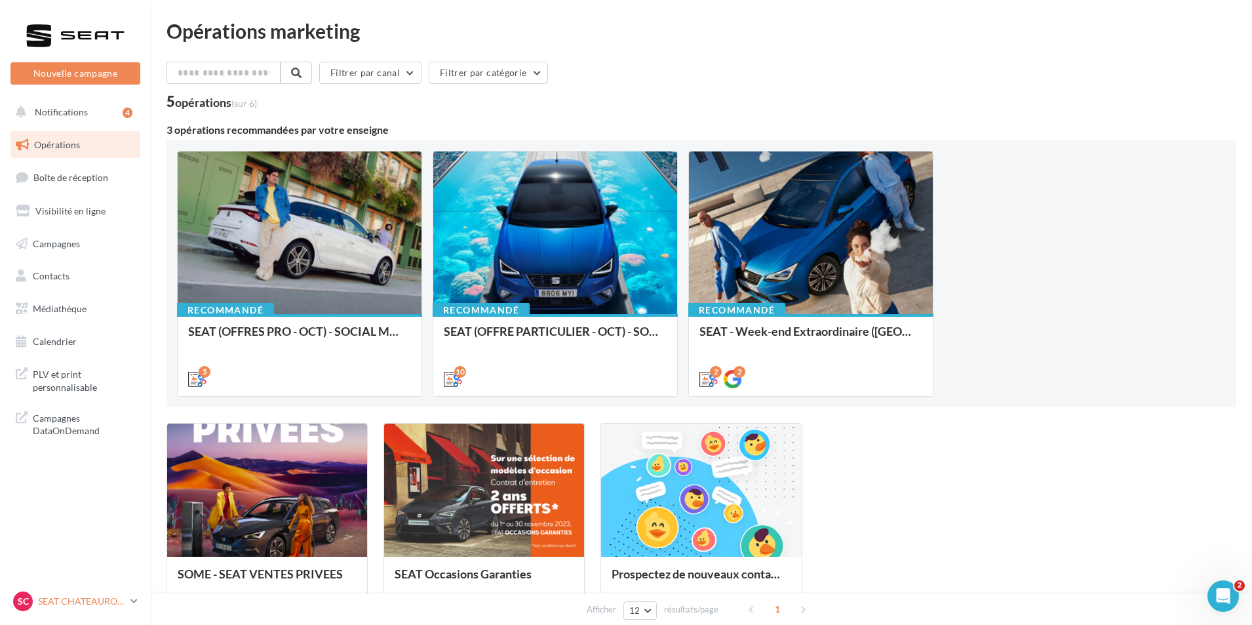
click at [95, 593] on div "SC SEAT [GEOGRAPHIC_DATA] seat-[GEOGRAPHIC_DATA]-36007" at bounding box center [69, 601] width 112 height 20
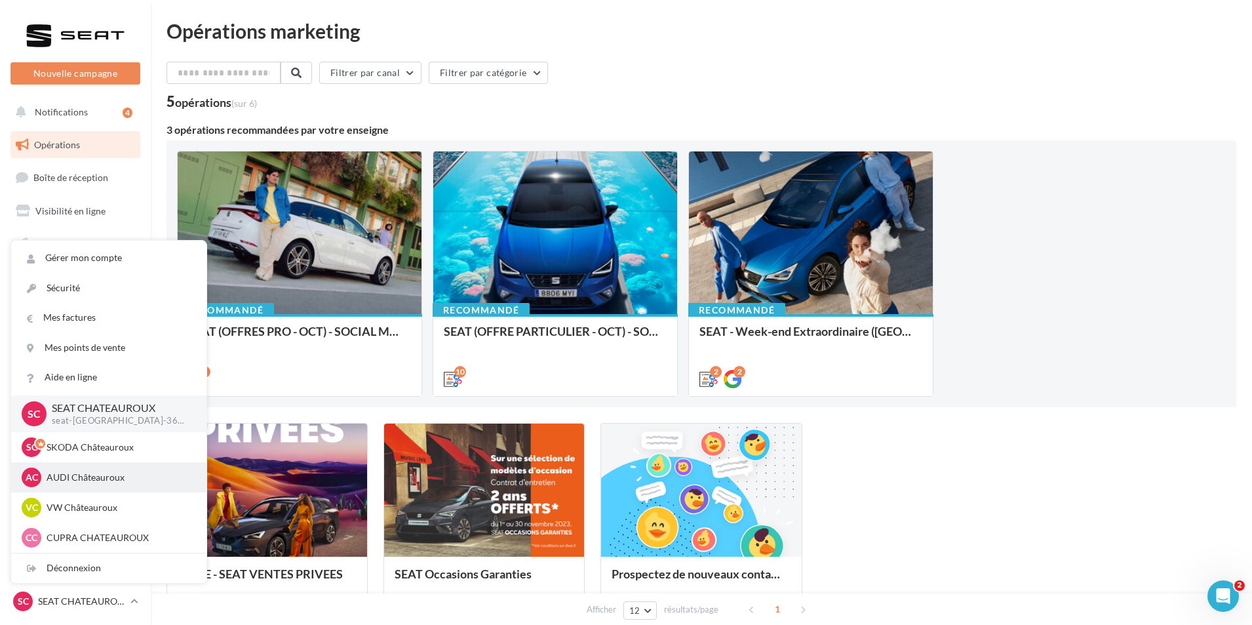
click at [102, 482] on p "AUDI Châteauroux" at bounding box center [119, 477] width 144 height 13
